Goal: Information Seeking & Learning: Learn about a topic

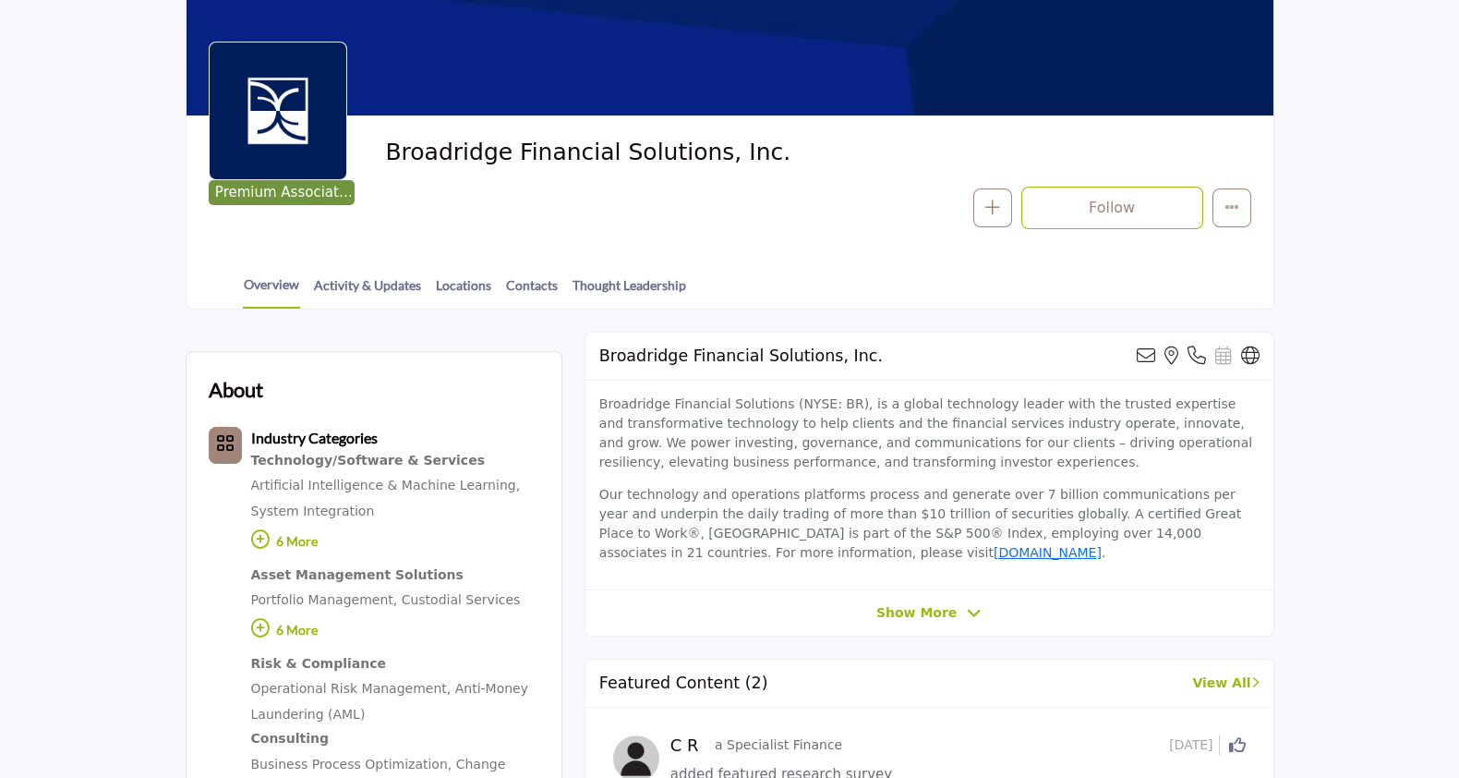
scroll to position [225, 0]
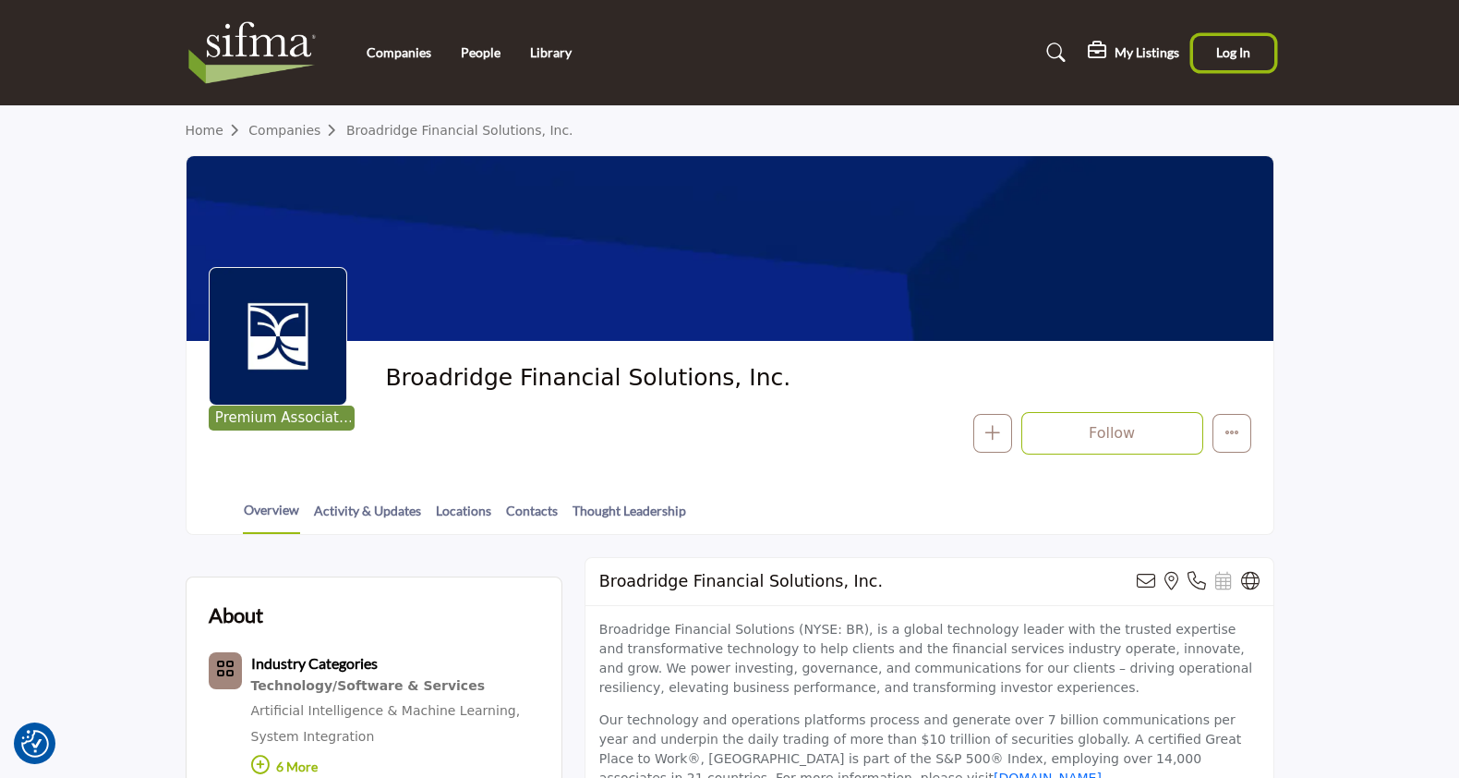
click at [1225, 49] on span "Log In" at bounding box center [1233, 52] width 34 height 16
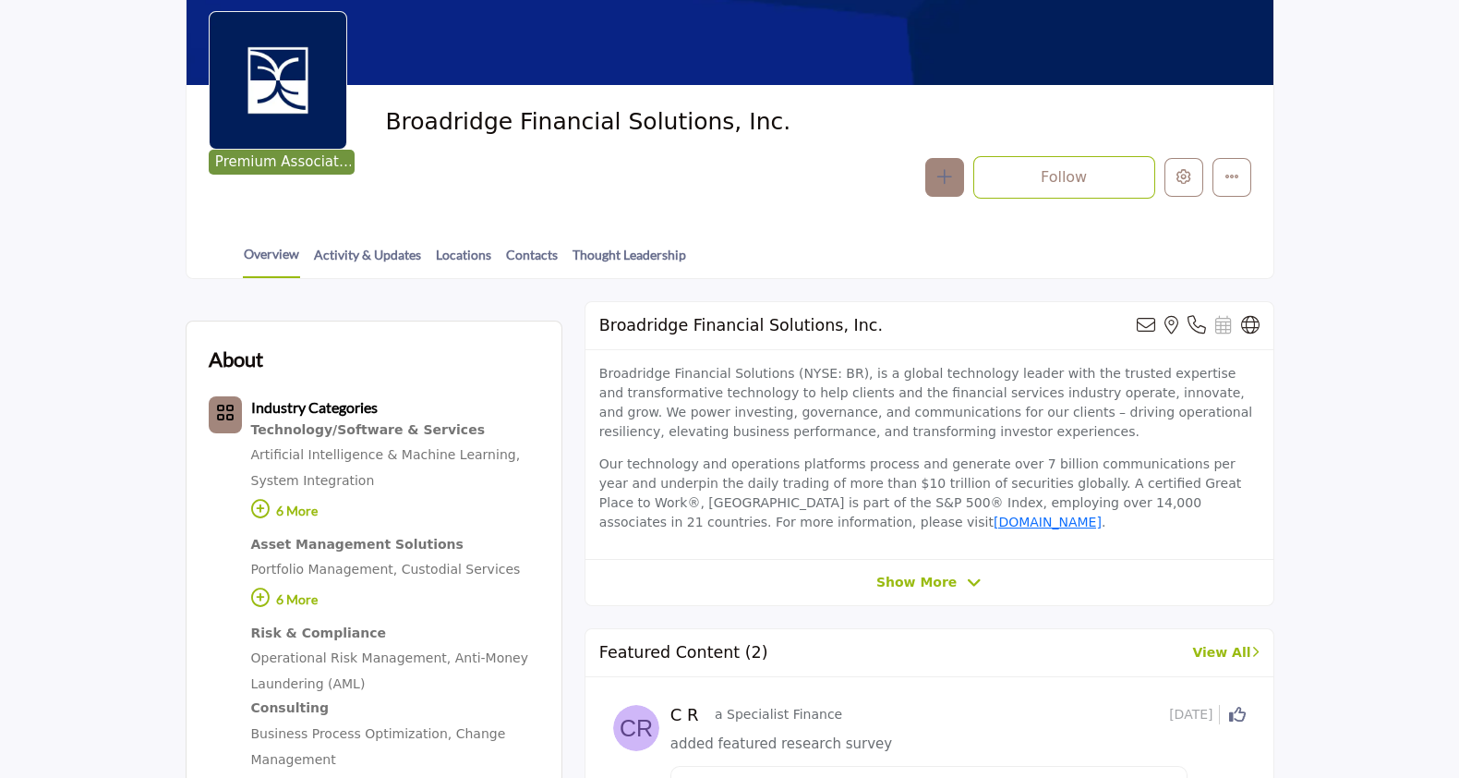
scroll to position [256, 0]
click at [910, 590] on div "Broadridge Financial Solutions, Inc. View email address of this listing View th…" at bounding box center [930, 453] width 690 height 305
click at [927, 584] on span "Show More" at bounding box center [916, 582] width 80 height 19
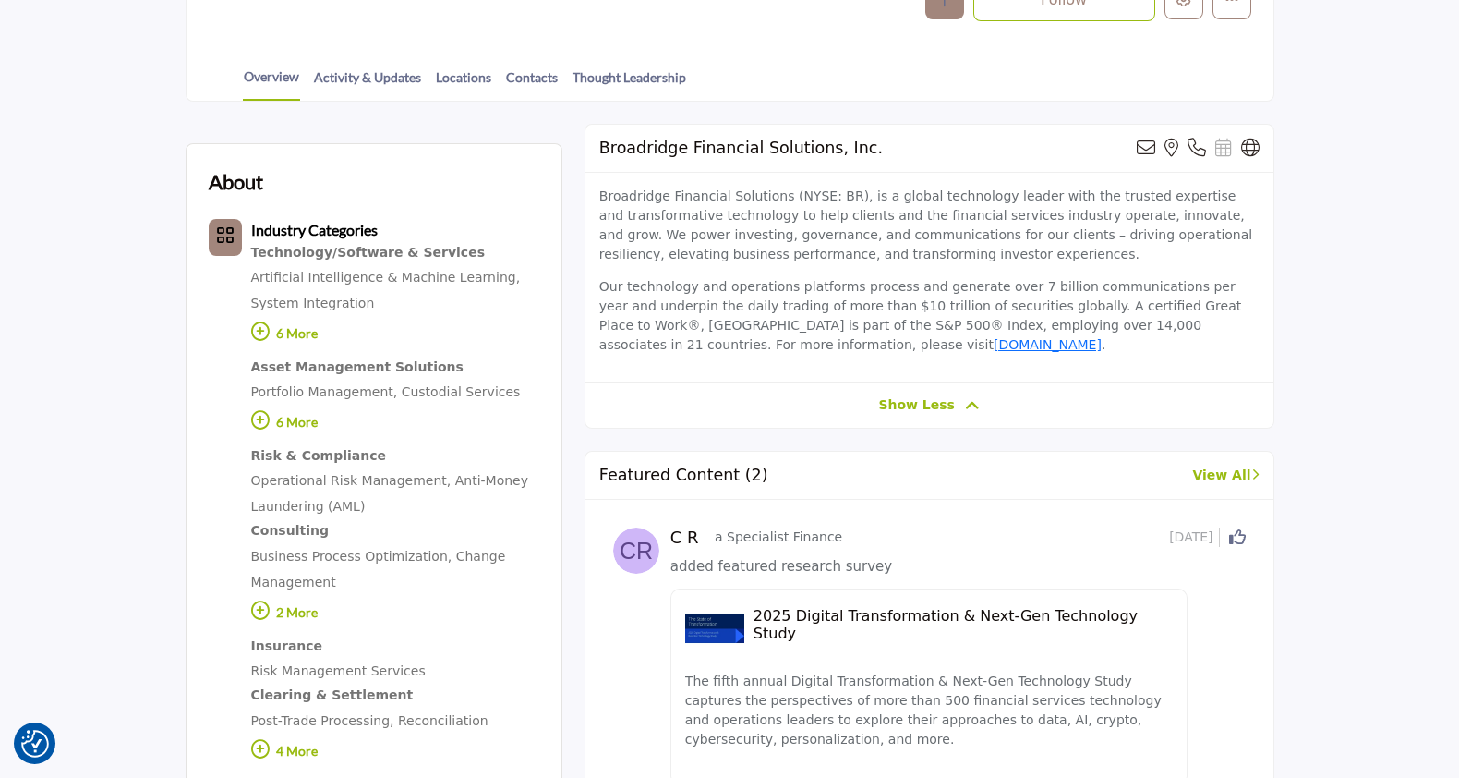
scroll to position [0, 0]
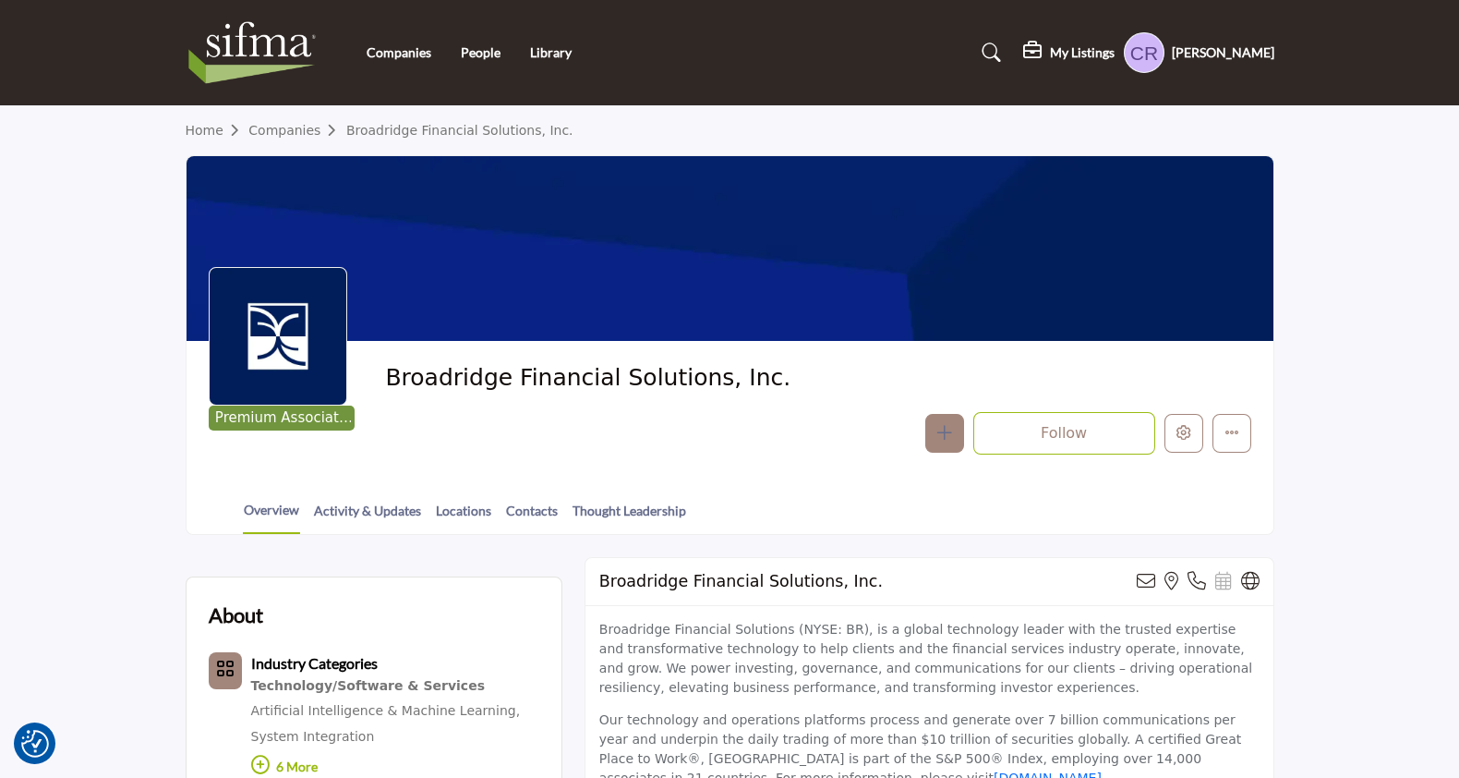
click at [1215, 409] on div "Broadridge Financial Solutions, Inc. Follow Following Message Phone Number Clai…" at bounding box center [817, 408] width 865 height 91
click at [1227, 428] on icon "More details" at bounding box center [1232, 432] width 15 height 15
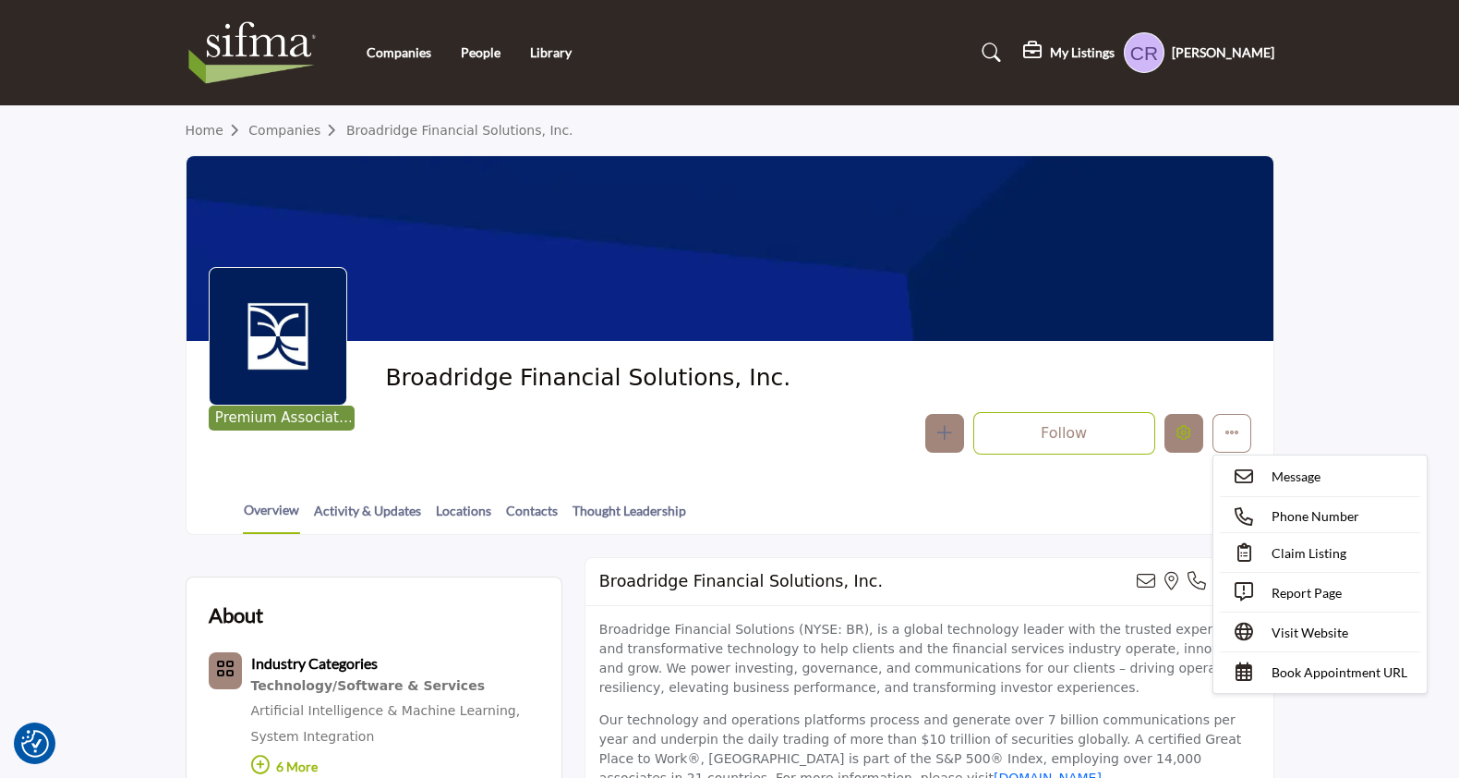
click at [1179, 434] on icon "Edit company" at bounding box center [1184, 432] width 15 height 15
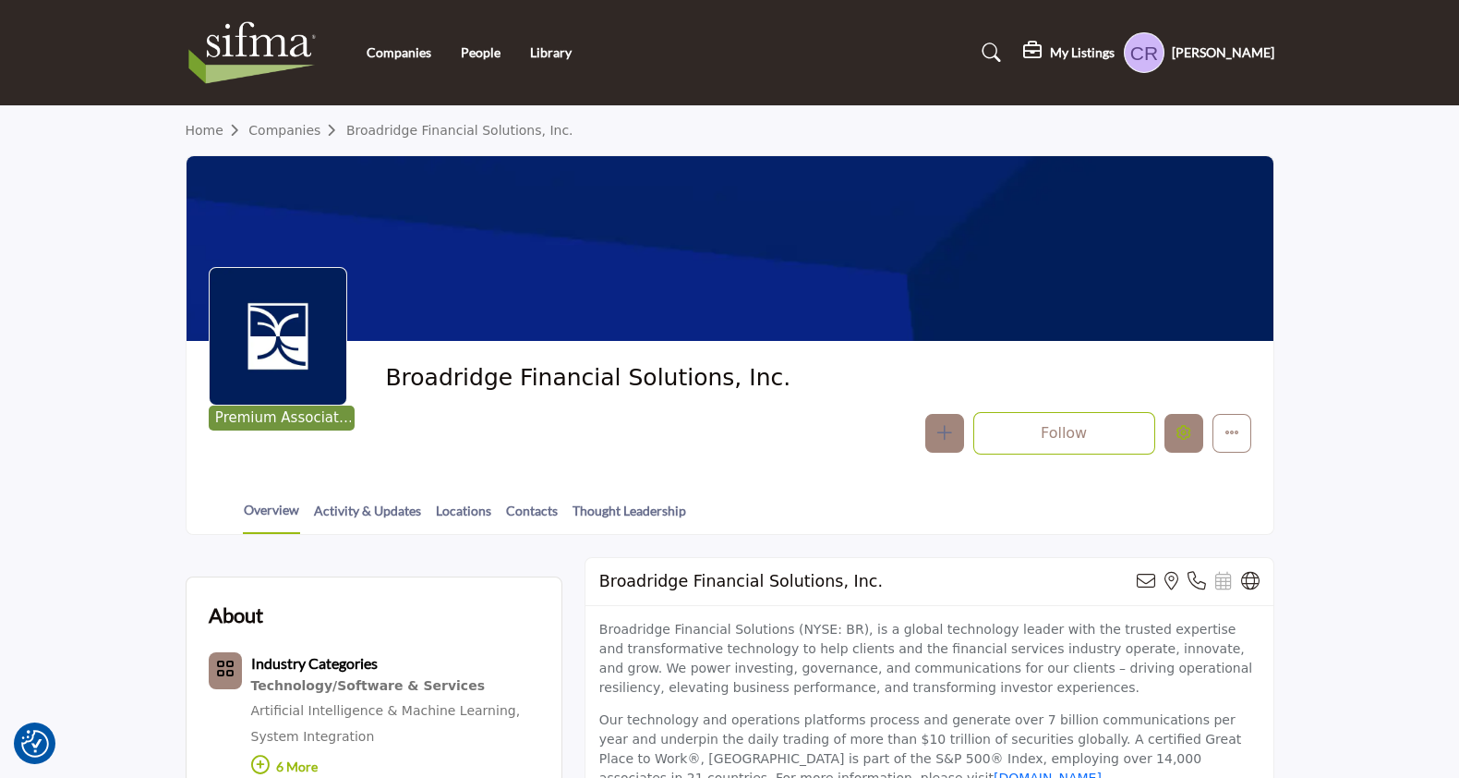
click at [1191, 431] on icon "Edit company" at bounding box center [1184, 432] width 15 height 15
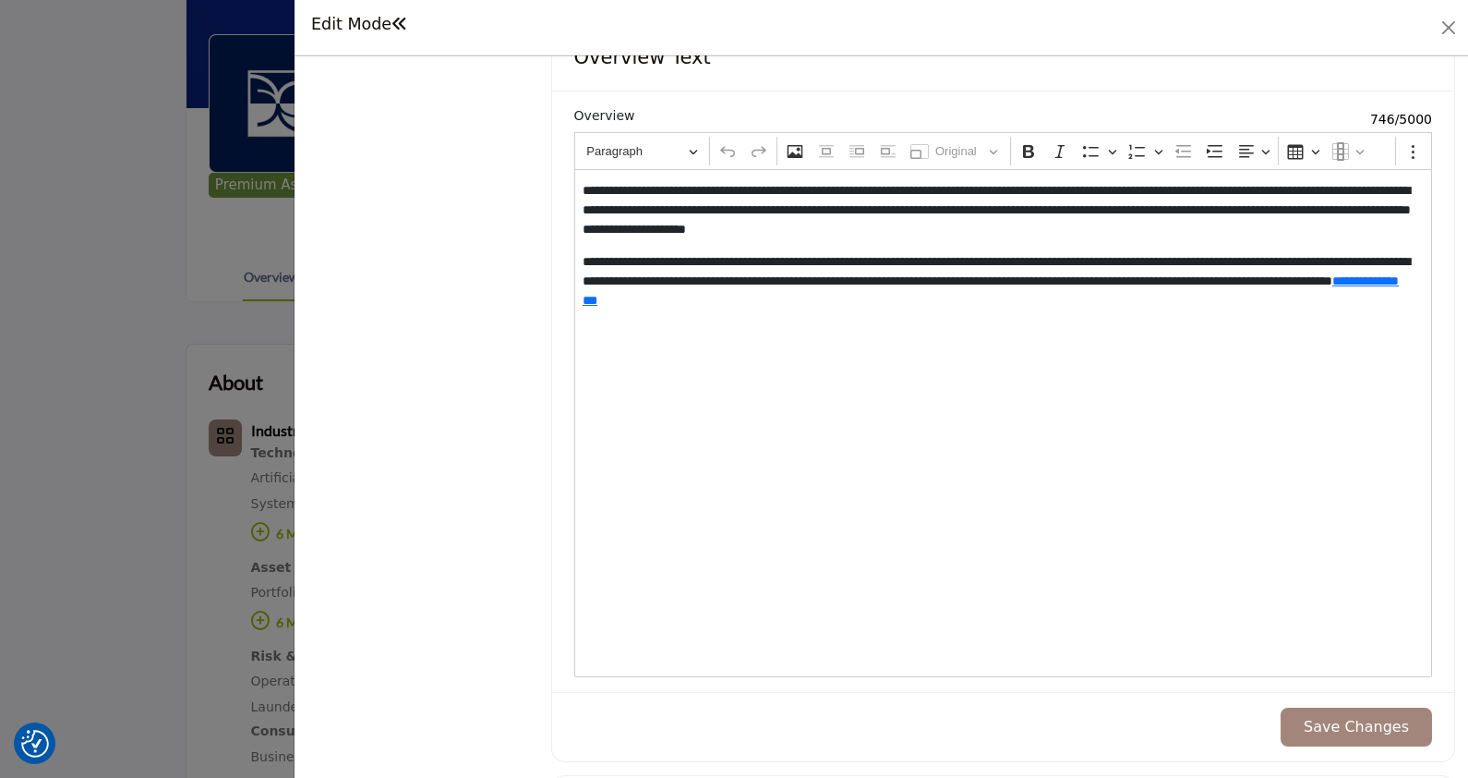
scroll to position [1760, 0]
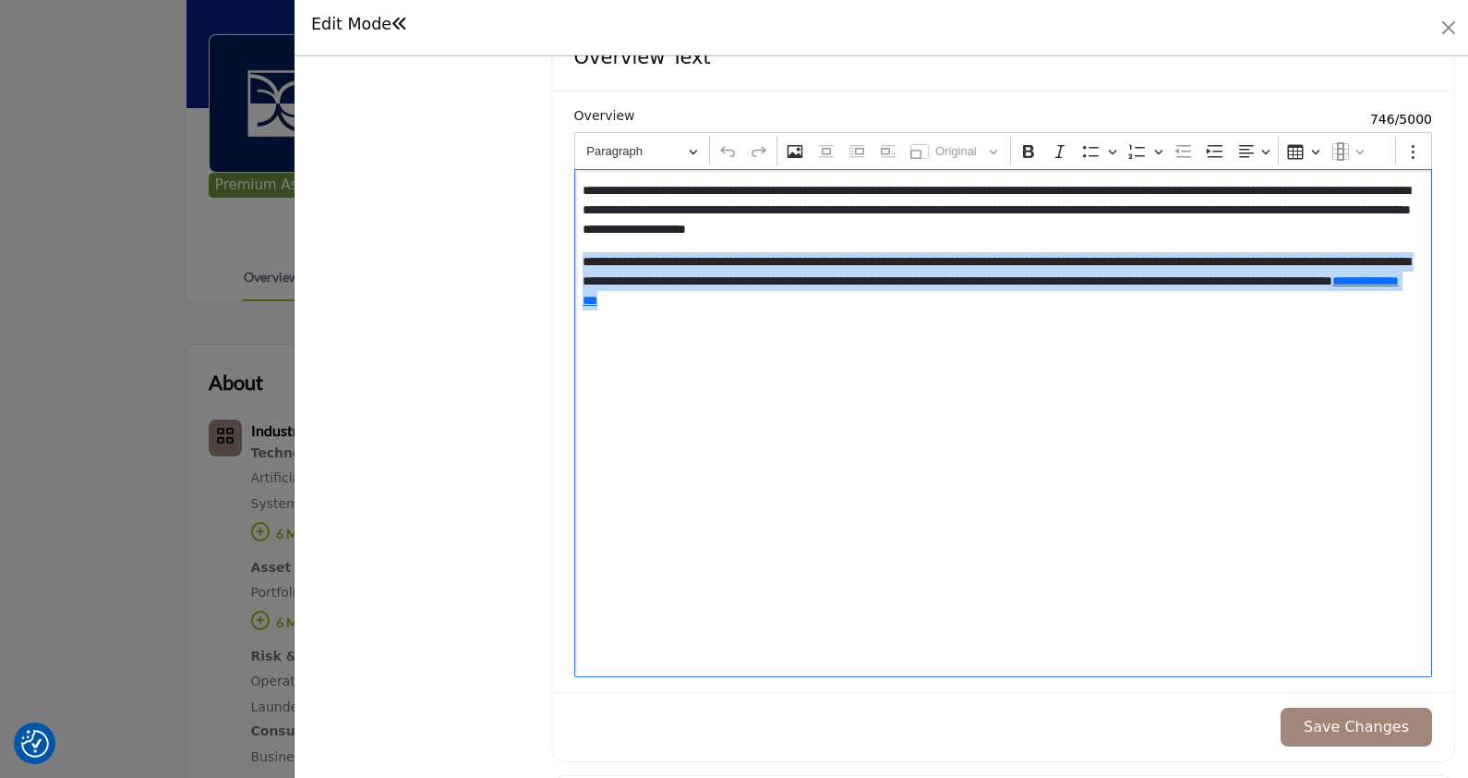
drag, startPoint x: 1090, startPoint y: 290, endPoint x: 562, endPoint y: 249, distance: 529.8
click at [562, 249] on div "**********" at bounding box center [1003, 390] width 902 height 599
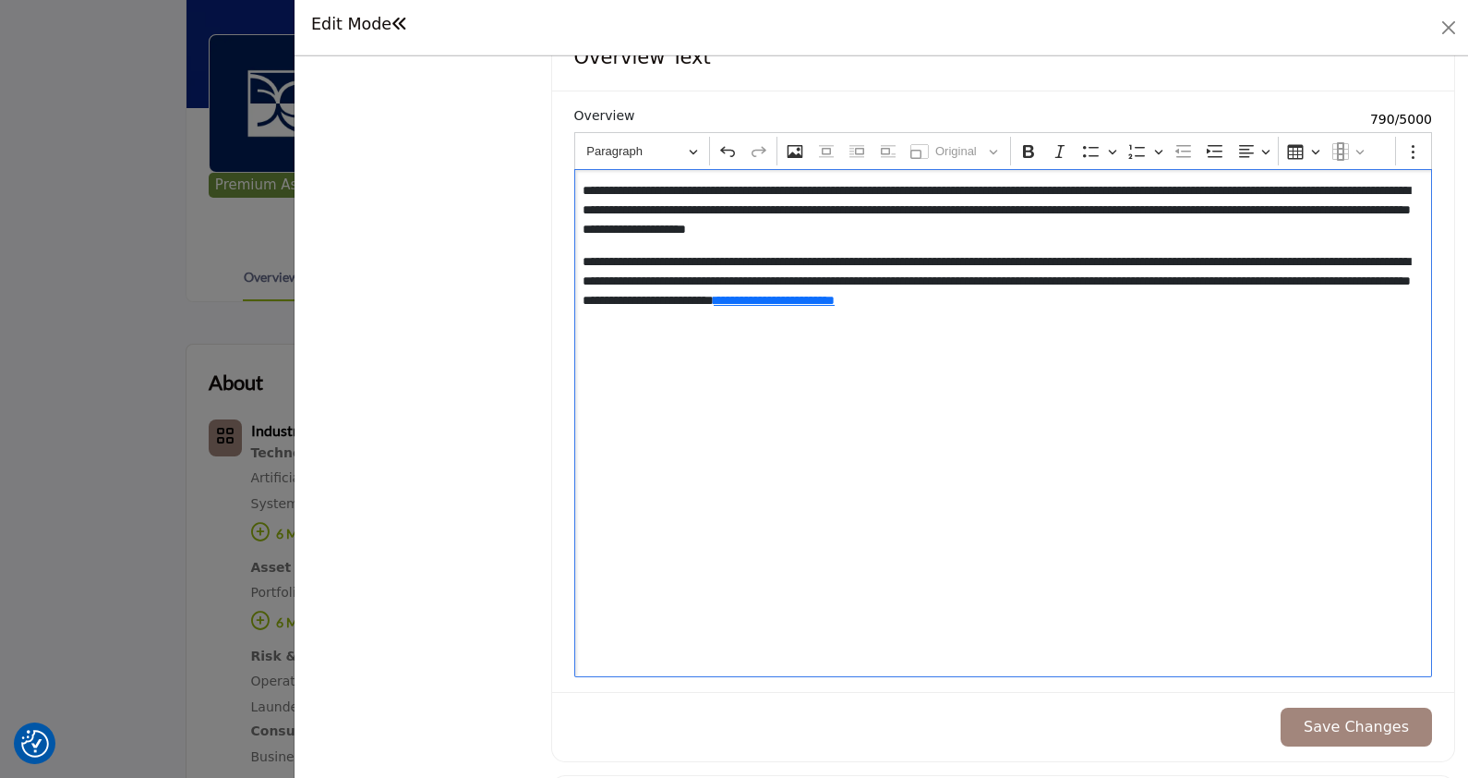
click at [1314, 720] on button "Save Changes" at bounding box center [1356, 726] width 151 height 39
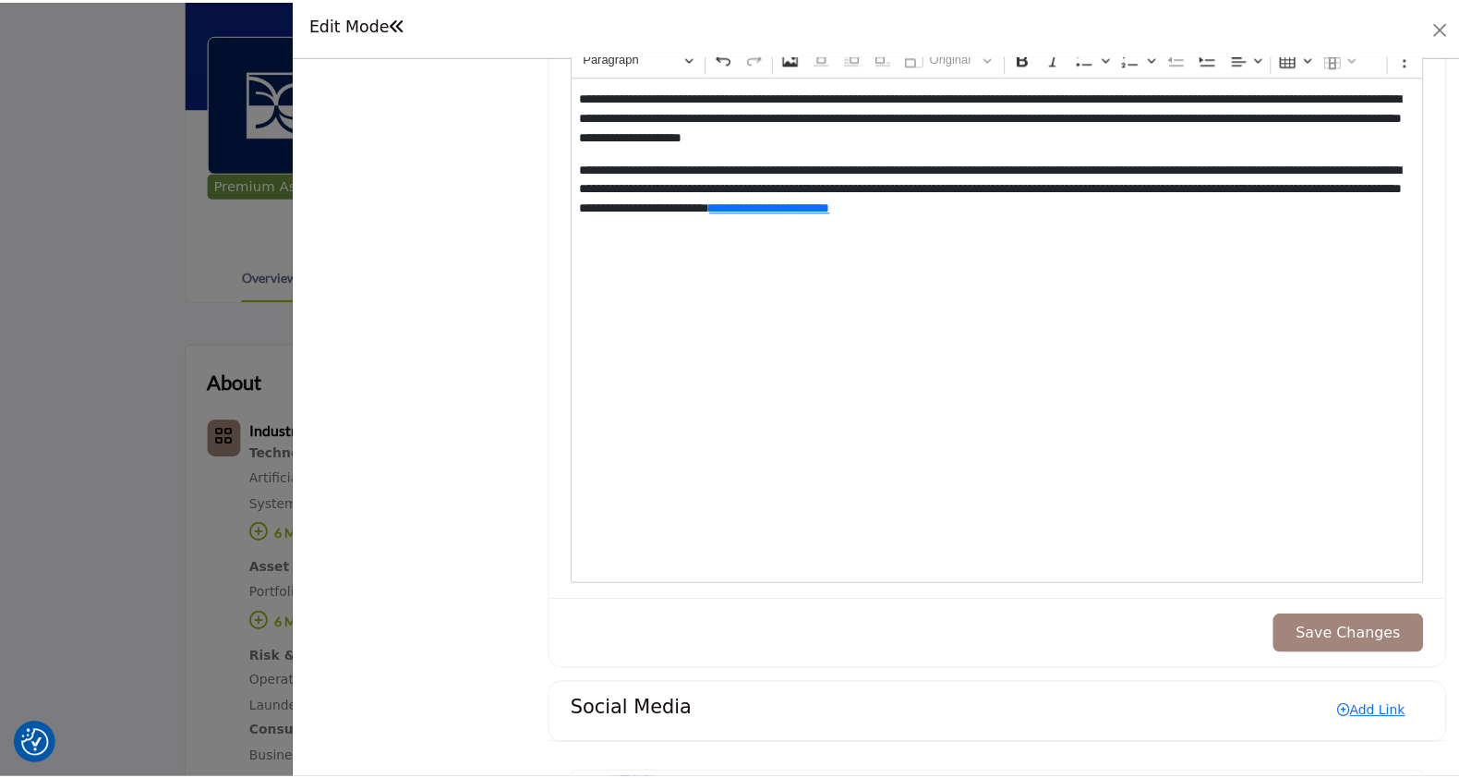
scroll to position [1945, 0]
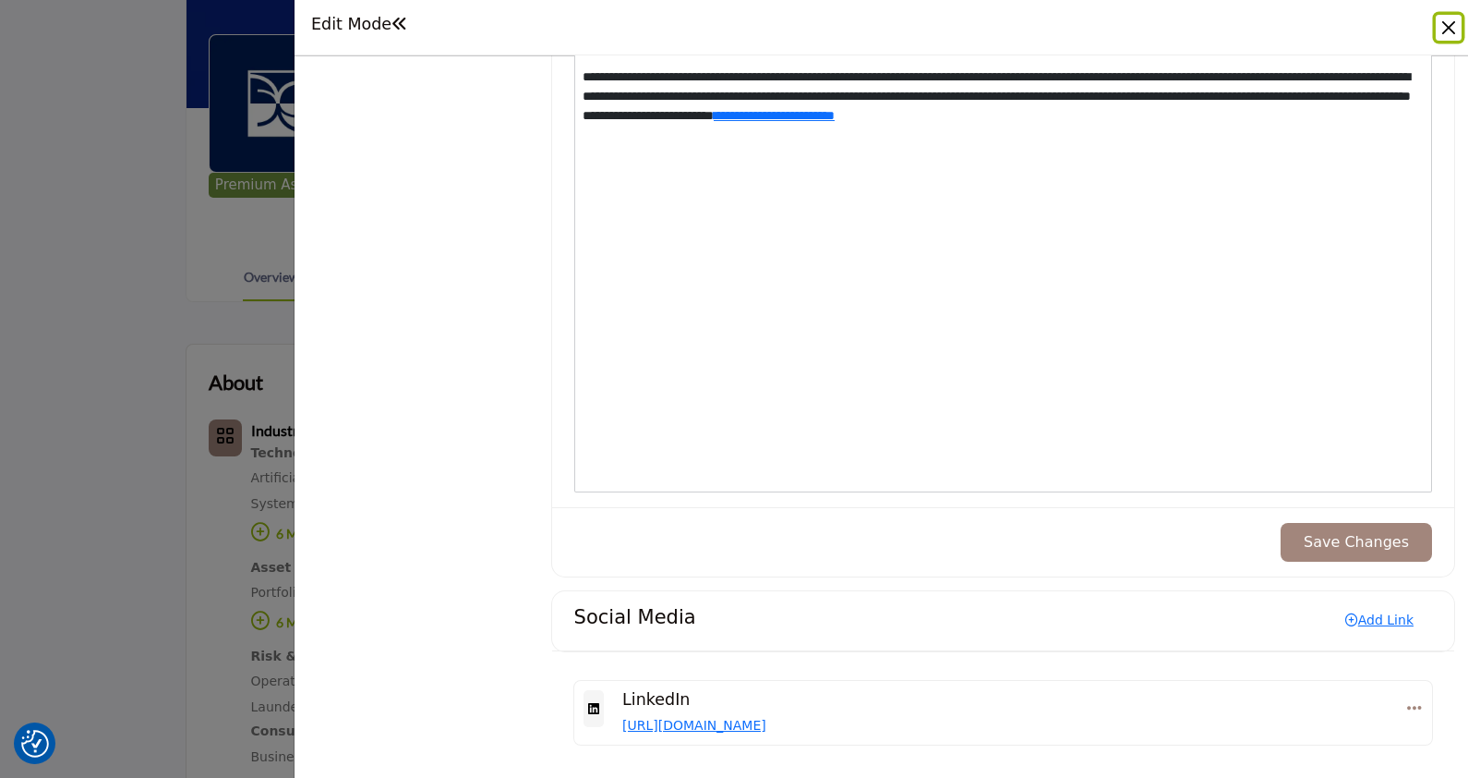
click at [1445, 18] on button "Close" at bounding box center [1449, 28] width 26 height 26
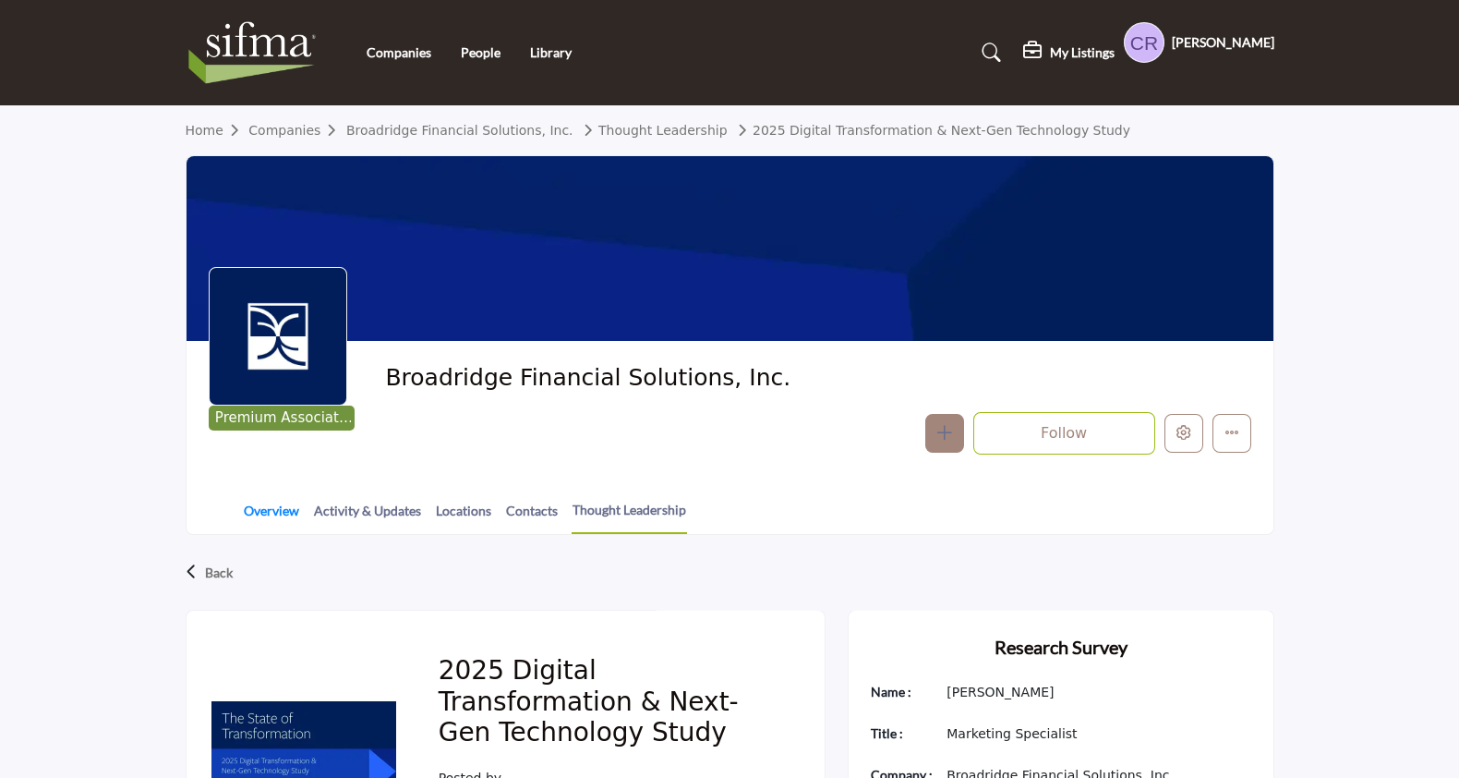
click at [262, 503] on link "Overview" at bounding box center [271, 517] width 57 height 32
click at [276, 520] on link "Overview" at bounding box center [271, 517] width 57 height 32
click at [237, 521] on div "Overview Activity & Updates Locations Contacts Thought Leadership" at bounding box center [753, 505] width 1041 height 57
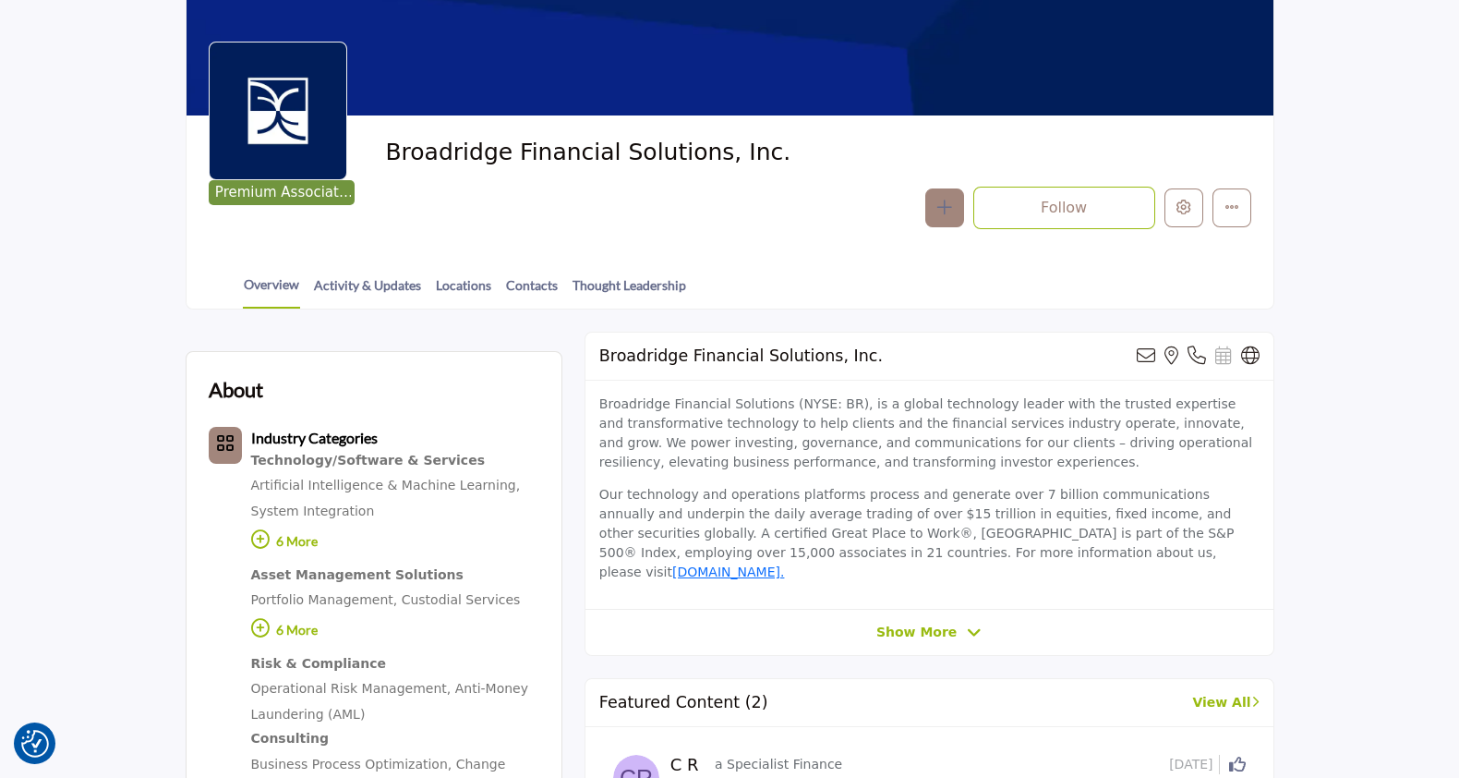
scroll to position [227, 0]
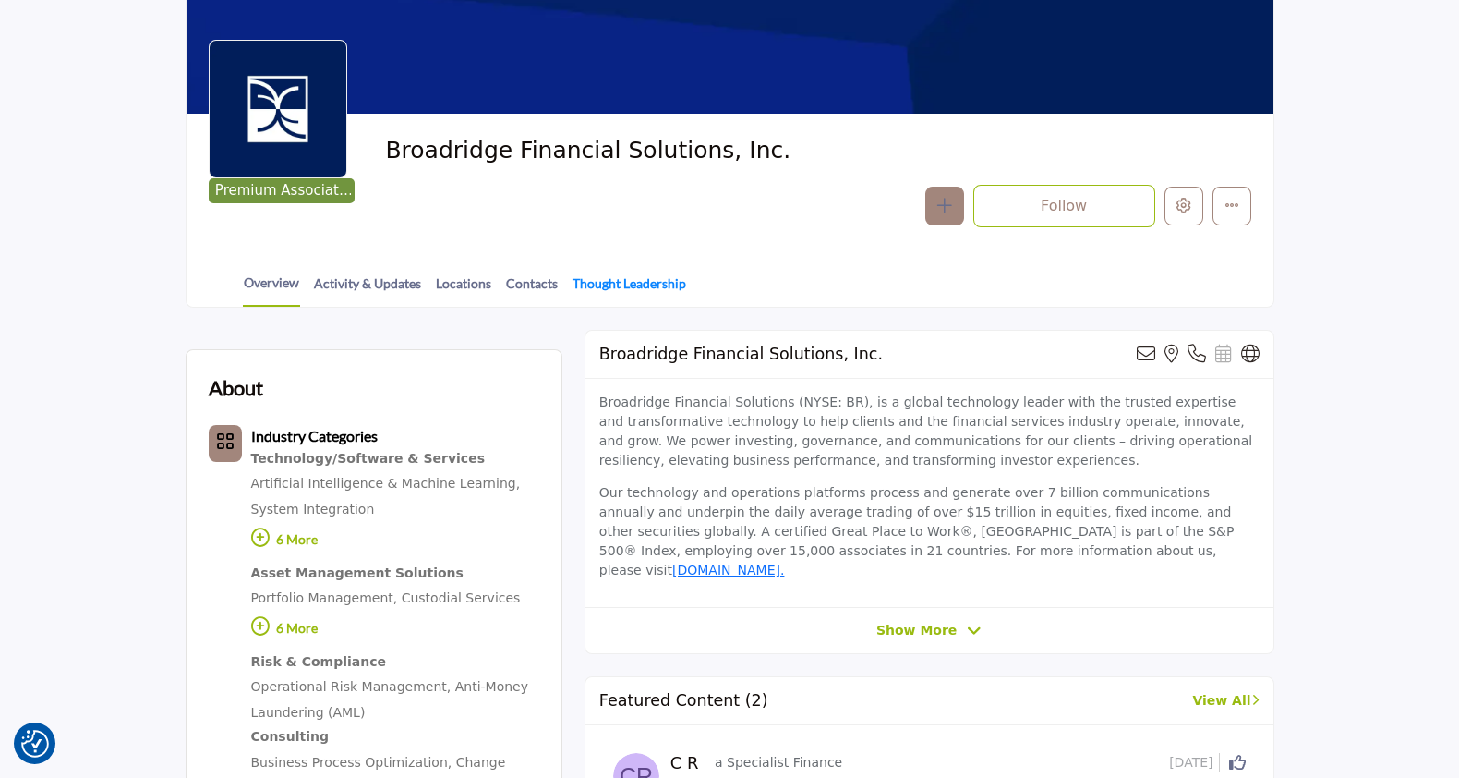
click at [628, 279] on link "Thought Leadership" at bounding box center [629, 289] width 115 height 32
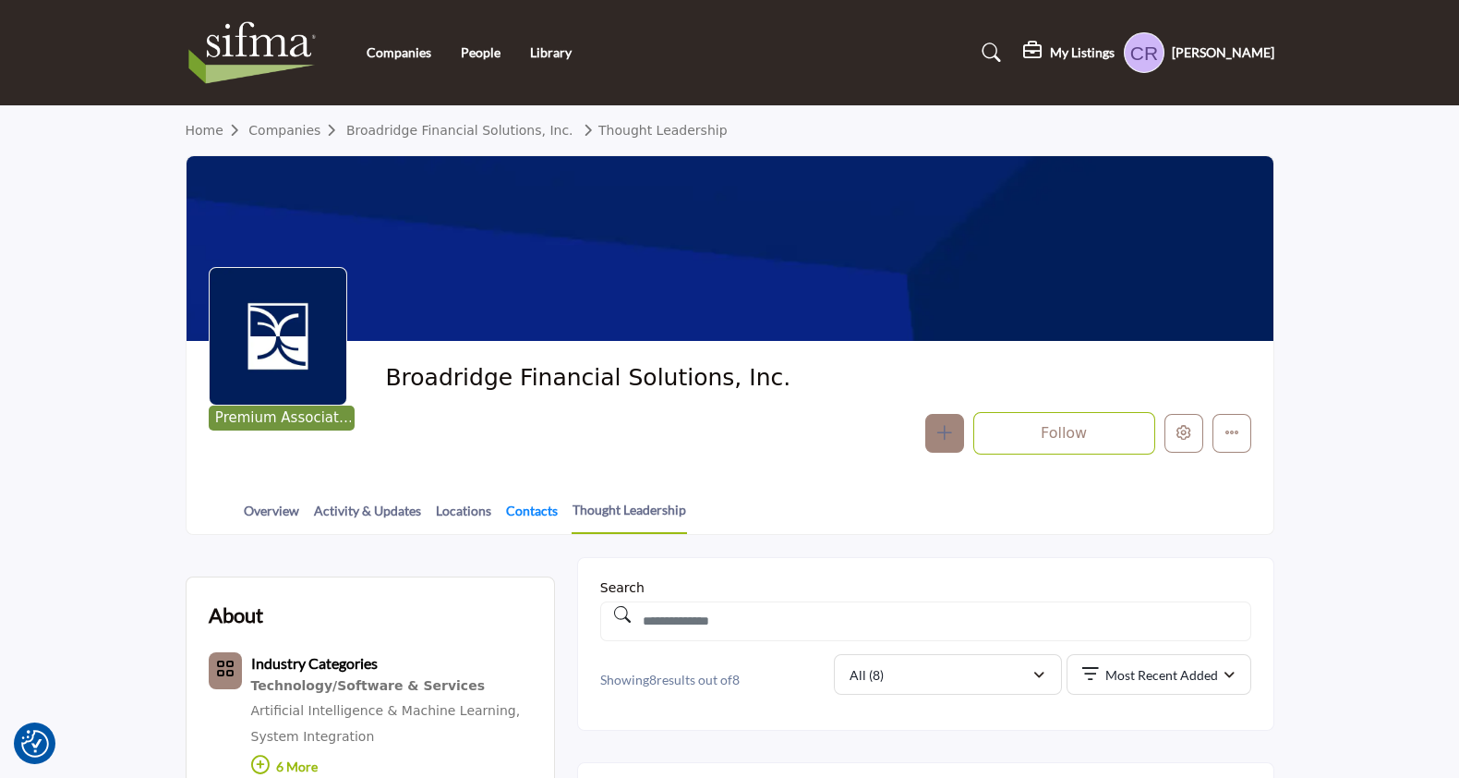
click at [515, 509] on link "Contacts" at bounding box center [532, 517] width 54 height 32
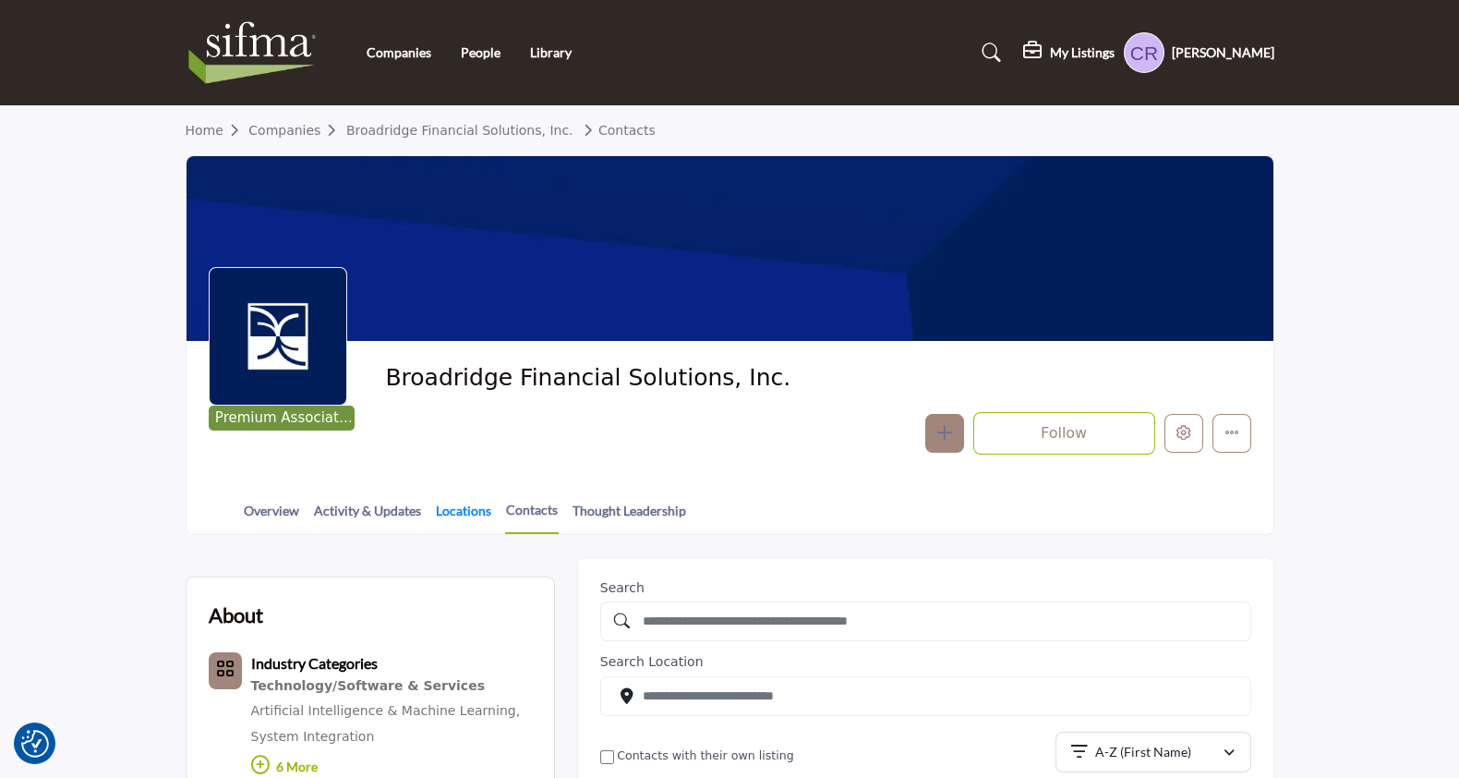
click at [444, 517] on link "Locations" at bounding box center [463, 517] width 57 height 32
